Goal: Task Accomplishment & Management: Use online tool/utility

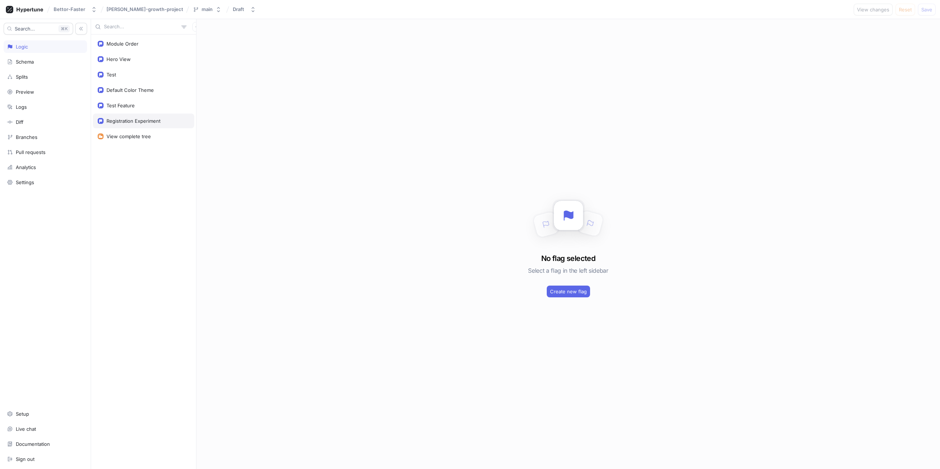
click at [140, 119] on div "Registration Experiment" at bounding box center [133, 121] width 54 height 6
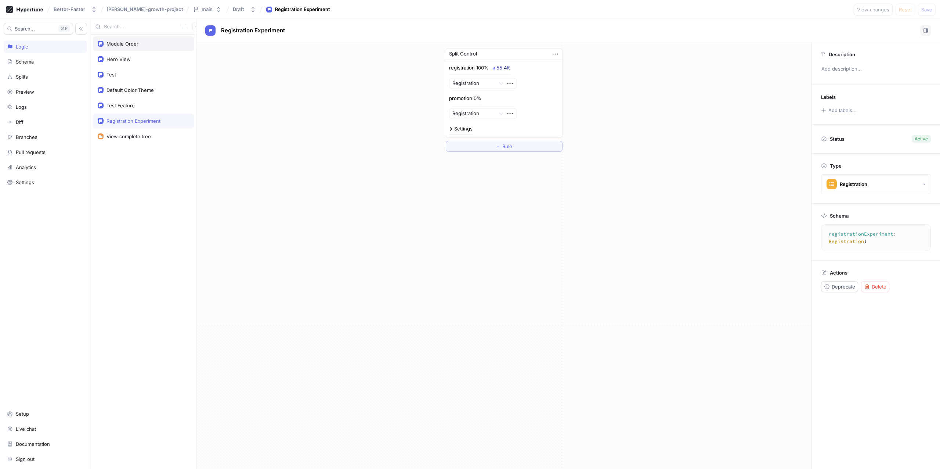
click at [152, 43] on div "Module Order" at bounding box center [144, 44] width 92 height 6
type textarea "moduleOrder: ModuleOrder!"
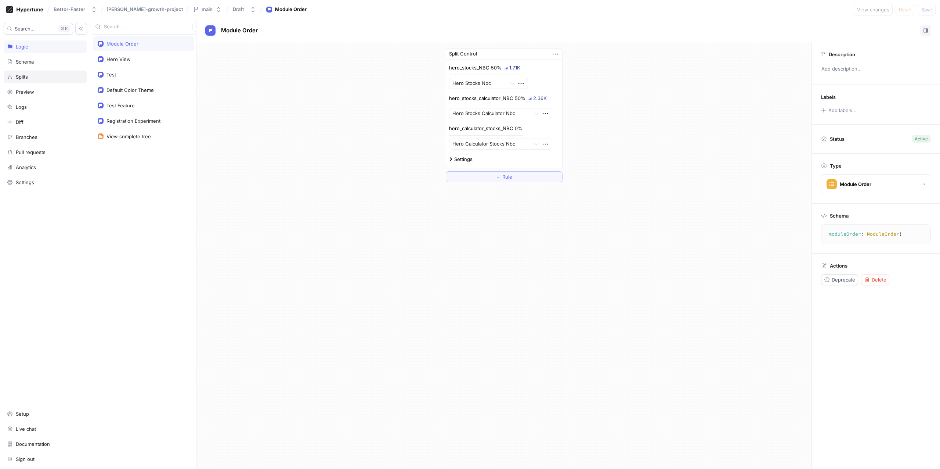
click at [47, 77] on div "Splits" at bounding box center [45, 77] width 77 height 6
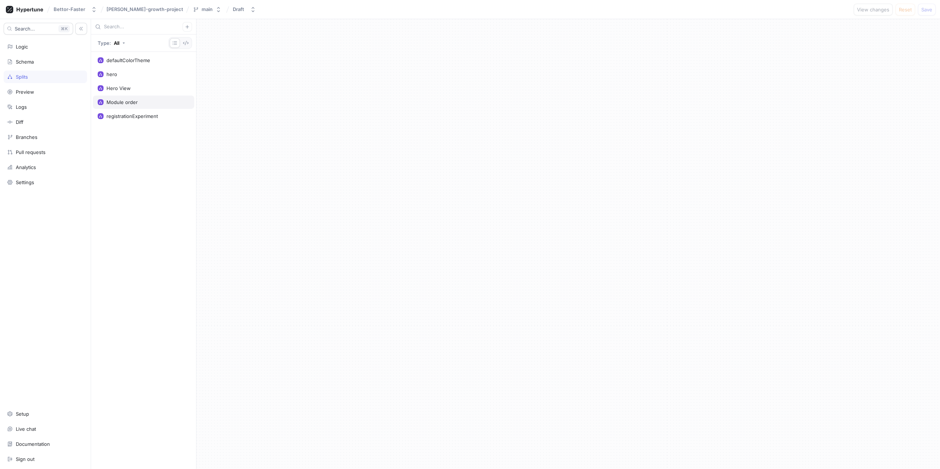
click at [134, 97] on div "Module order" at bounding box center [143, 101] width 101 height 13
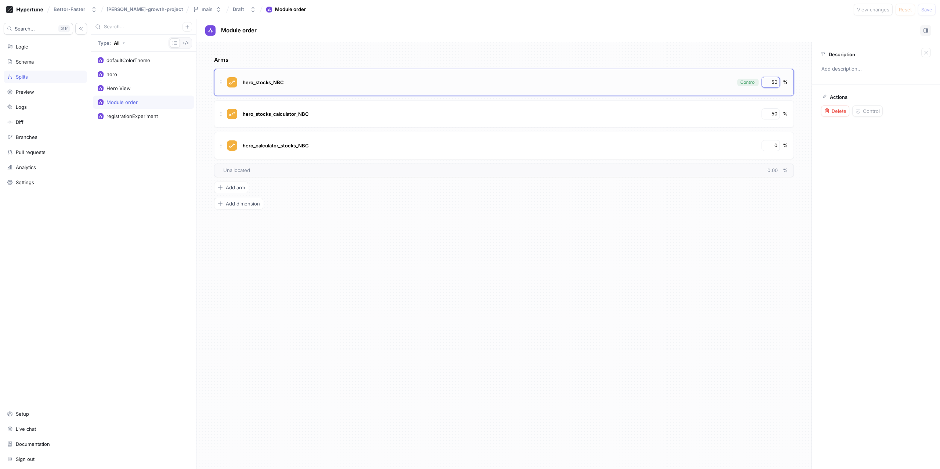
click at [771, 84] on input "50" at bounding box center [771, 82] width 12 height 7
type input "0"
click at [769, 114] on input "50" at bounding box center [771, 113] width 12 height 7
type input "100"
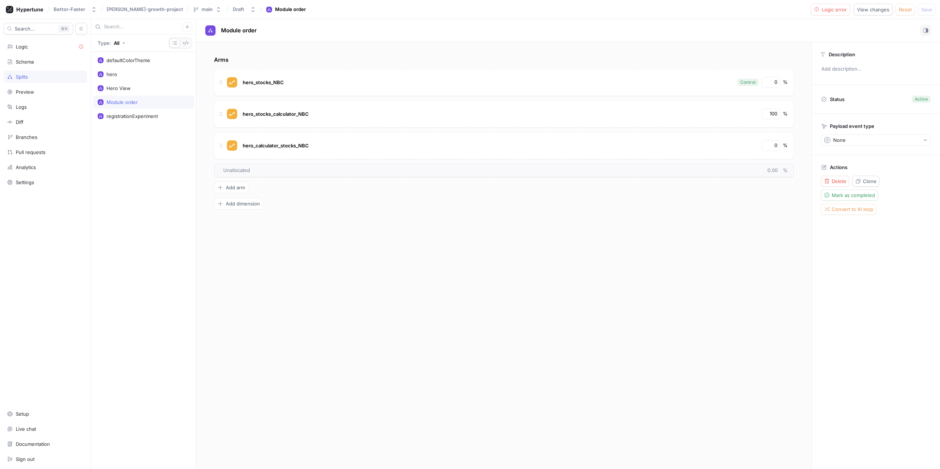
click at [769, 276] on div "Arms hero_stocks_NBC Control 0 % hero_stocks_calculator_NBC 100 % hero_calculat…" at bounding box center [503, 255] width 615 height 426
click at [827, 7] on span "Logic error" at bounding box center [834, 9] width 25 height 4
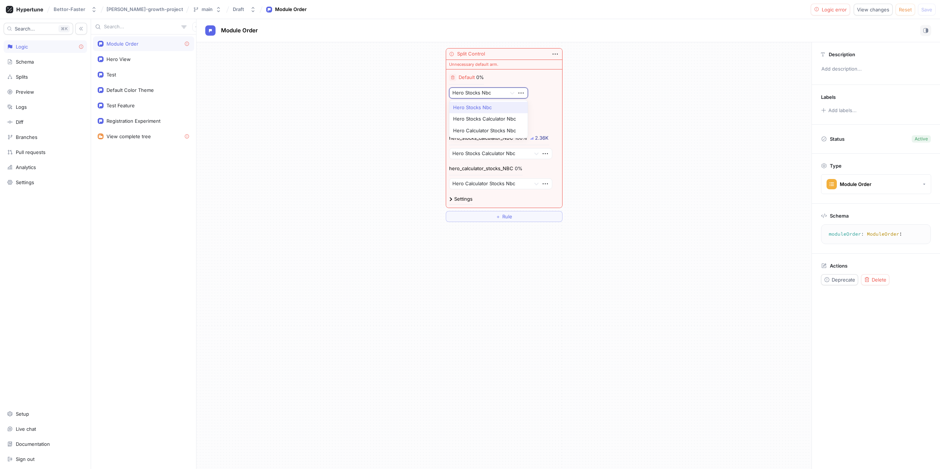
click at [490, 93] on div at bounding box center [477, 92] width 51 height 9
click at [579, 94] on div "Split Control Unnecessary default arm. Default 0% Hero Stocks Nbc, 1 of 3. 3 re…" at bounding box center [503, 134] width 615 height 185
click at [452, 77] on icon "button" at bounding box center [453, 77] width 4 height 4
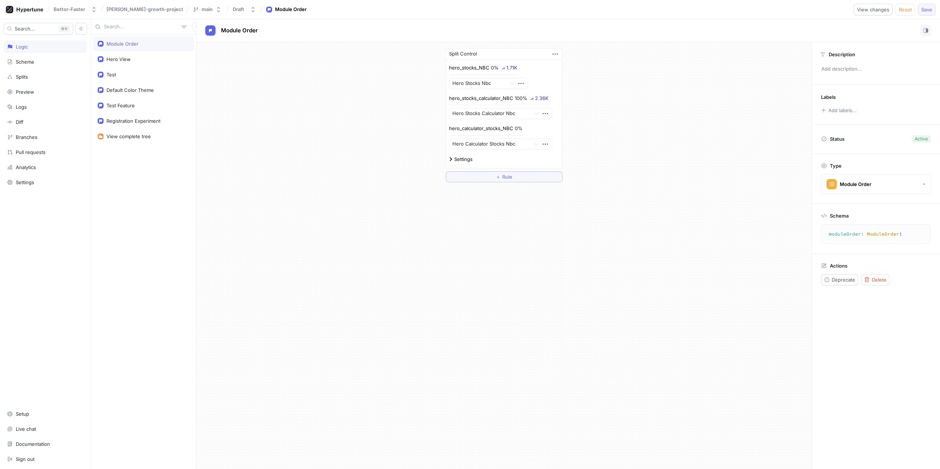
click at [929, 11] on span "Save" at bounding box center [926, 9] width 11 height 4
